Goal: Information Seeking & Learning: Learn about a topic

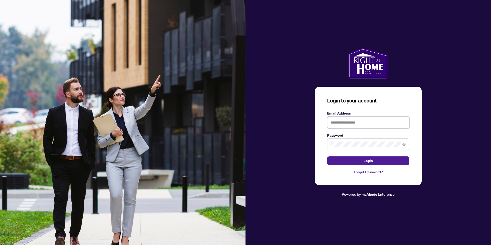
click at [340, 126] on input "text" at bounding box center [368, 122] width 82 height 12
type input "**********"
click at [327, 156] on button "Login" at bounding box center [368, 160] width 82 height 9
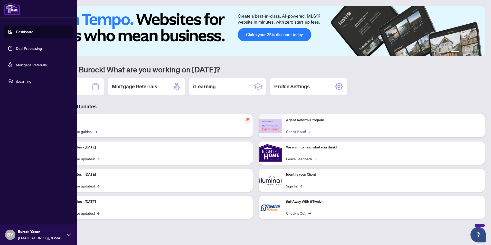
click at [16, 32] on link "Dashboard" at bounding box center [24, 32] width 17 height 5
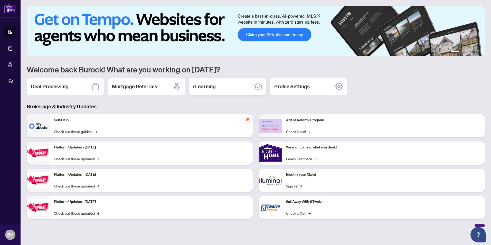
click at [217, 90] on div "rLearning" at bounding box center [227, 86] width 77 height 16
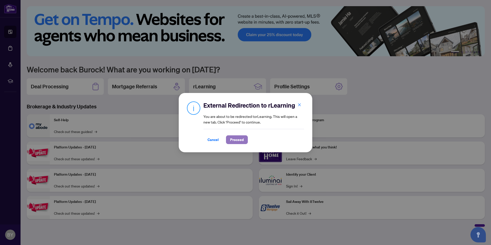
click at [240, 140] on span "Proceed" at bounding box center [237, 139] width 14 height 8
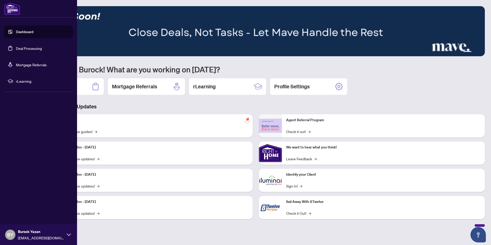
click at [17, 32] on link "Dashboard" at bounding box center [24, 32] width 17 height 5
click at [33, 49] on link "Deal Processing" at bounding box center [29, 48] width 26 height 5
